Goal: Check status: Check status

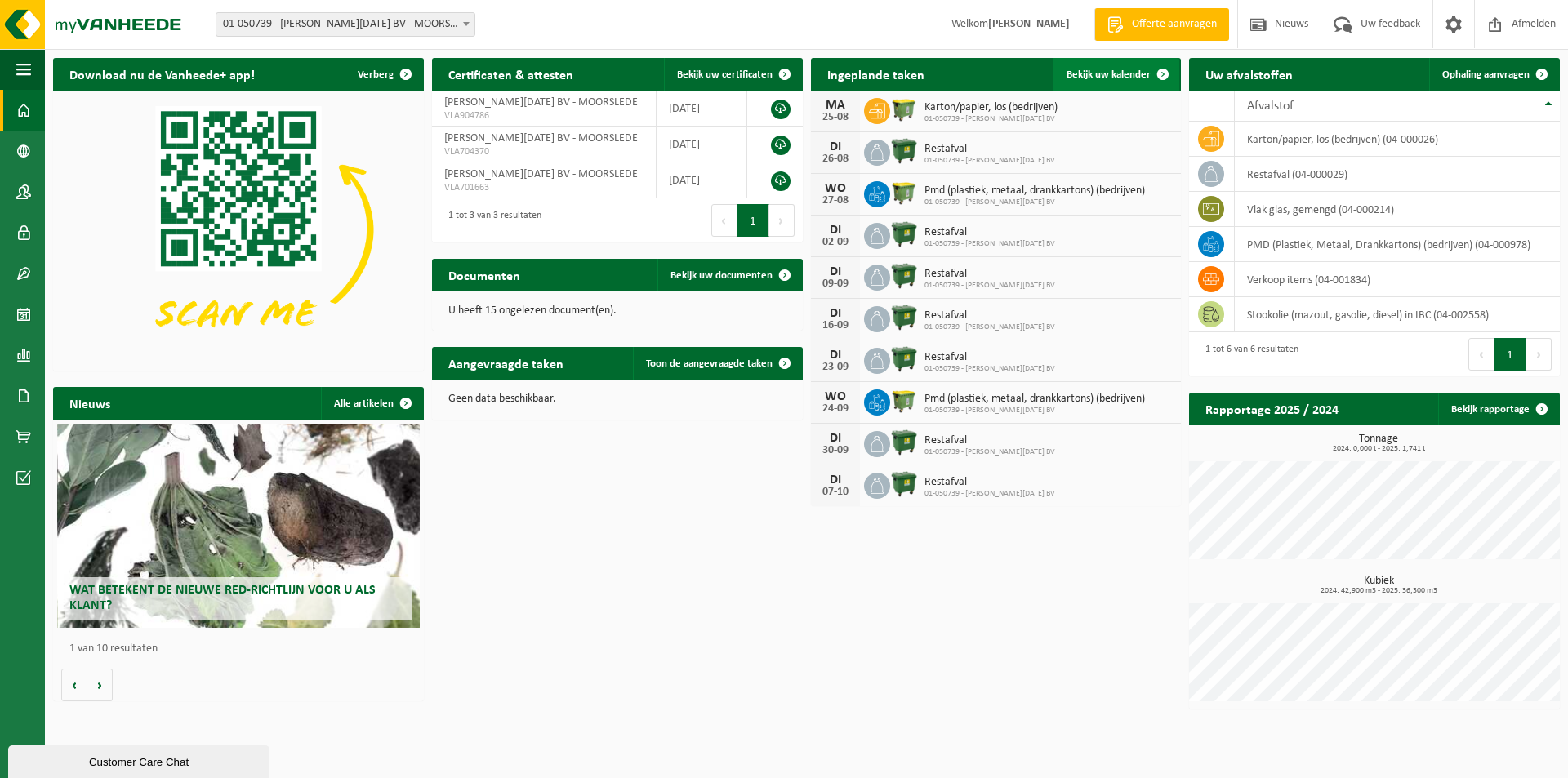
click at [1137, 73] on span "Bekijk uw kalender" at bounding box center [1109, 74] width 84 height 10
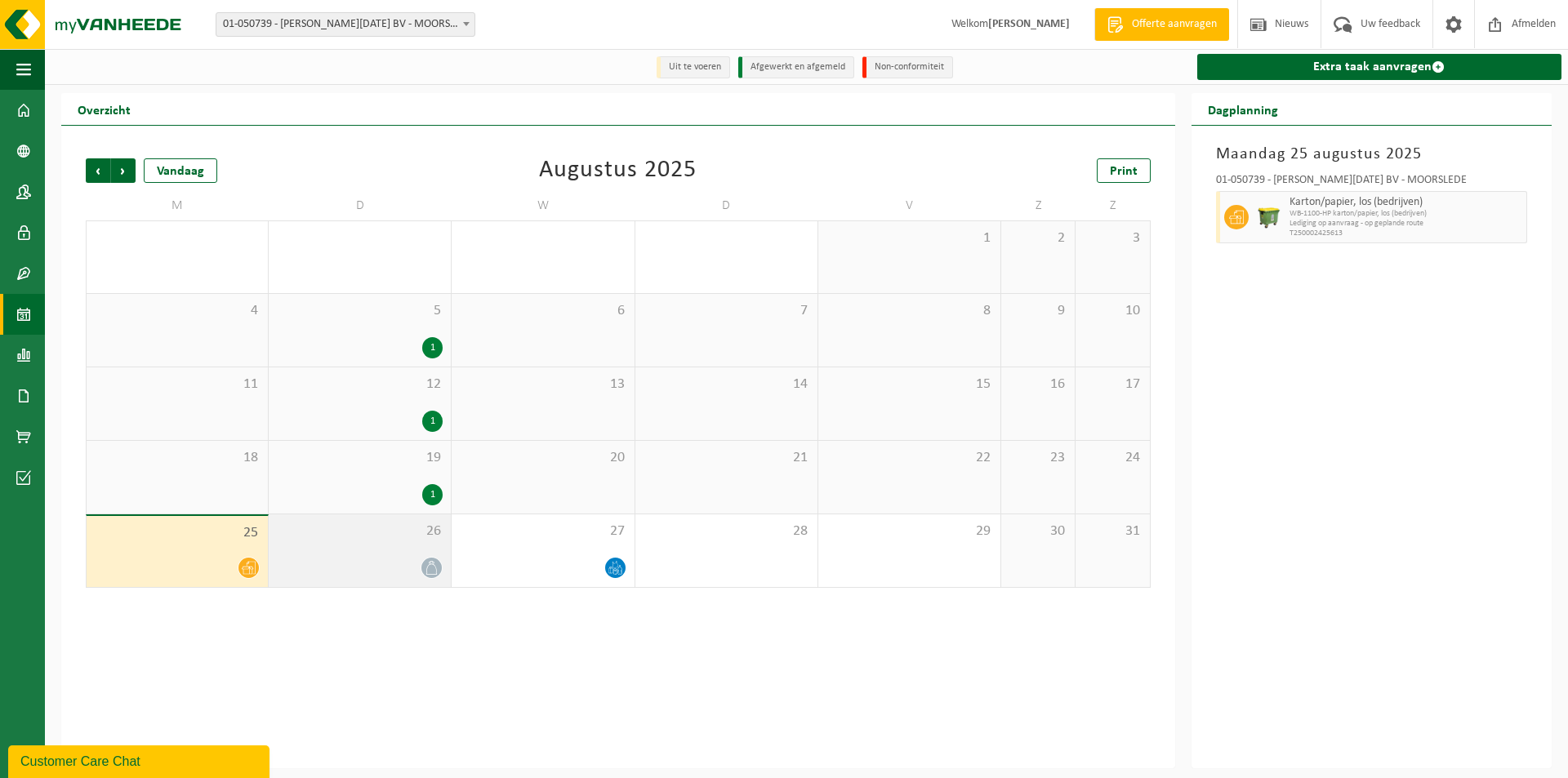
click at [422, 561] on div at bounding box center [360, 568] width 166 height 22
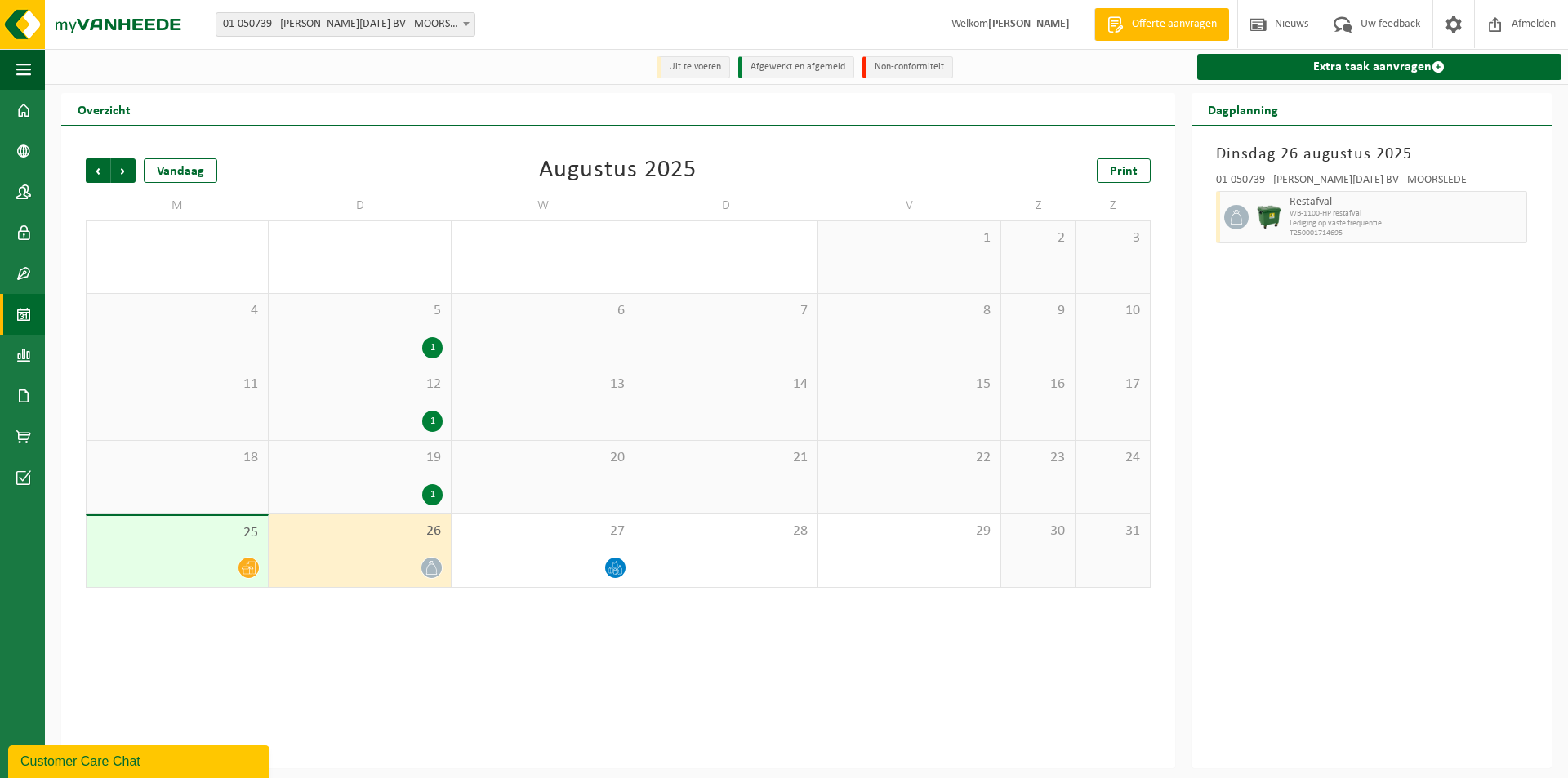
click at [1474, 222] on span "Lediging op vaste frequentie" at bounding box center [1406, 224] width 232 height 10
click at [1232, 214] on icon at bounding box center [1237, 217] width 15 height 15
click at [1455, 212] on span "WB-1100-HP restafval" at bounding box center [1406, 214] width 232 height 10
click at [228, 569] on div at bounding box center [177, 568] width 165 height 22
